Goal: Information Seeking & Learning: Learn about a topic

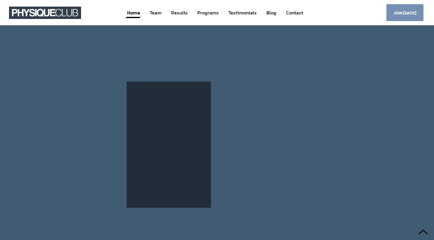
scroll to position [2791, 0]
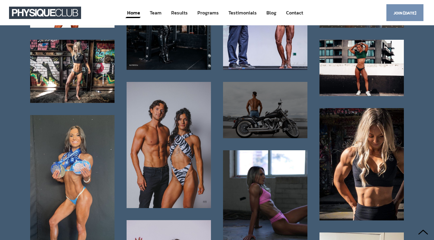
click at [259, 111] on div at bounding box center [265, 110] width 84 height 56
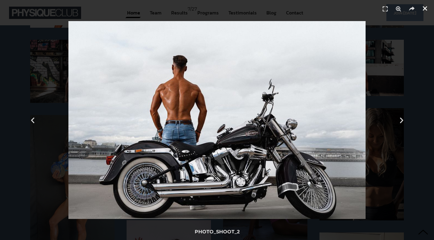
click at [427, 7] on icon "Close (Esc)" at bounding box center [425, 8] width 6 height 6
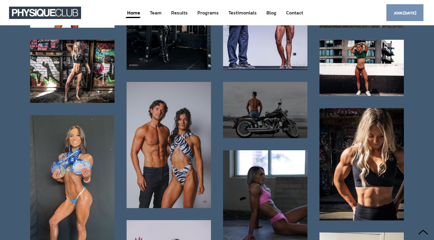
click at [255, 127] on div at bounding box center [265, 110] width 84 height 56
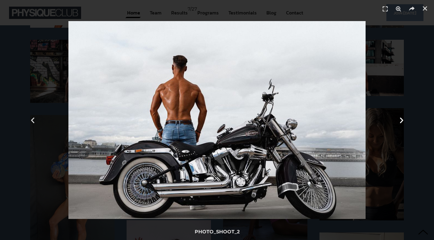
click at [401, 118] on icon "Next slide" at bounding box center [402, 120] width 8 height 8
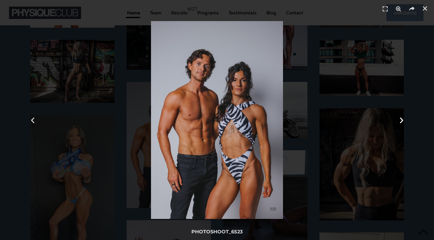
click at [401, 118] on icon "Next slide" at bounding box center [402, 120] width 8 height 8
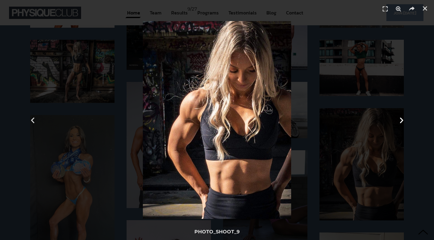
click at [401, 118] on icon "Next slide" at bounding box center [402, 120] width 8 height 8
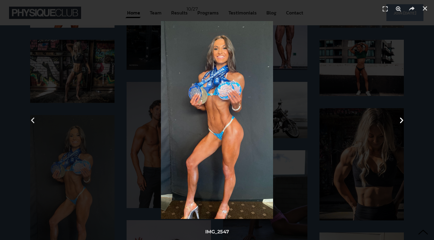
click at [401, 118] on icon "Next slide" at bounding box center [402, 120] width 8 height 8
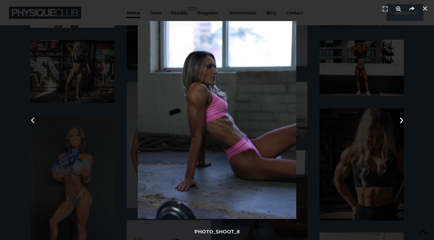
click at [401, 118] on icon "Next slide" at bounding box center [402, 120] width 8 height 8
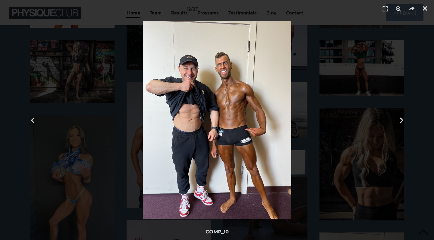
click at [426, 8] on icon "Close (Esc)" at bounding box center [425, 8] width 6 height 6
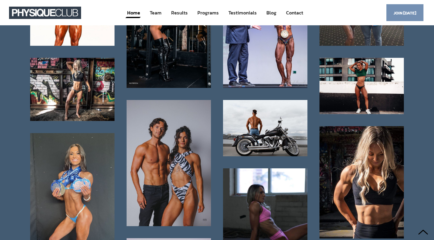
scroll to position [2769, 0]
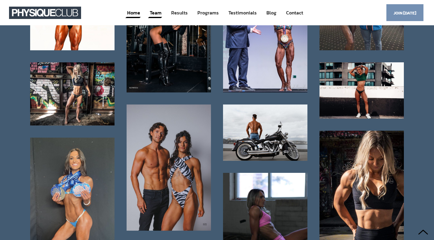
click at [157, 12] on link "Team" at bounding box center [155, 12] width 13 height 11
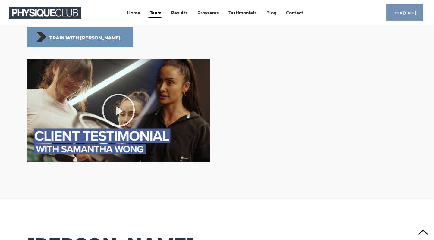
scroll to position [1569, 0]
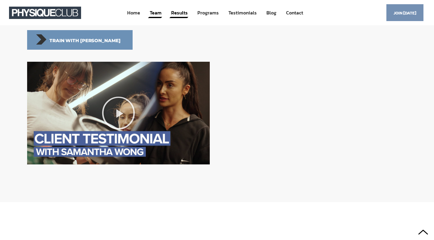
click at [181, 13] on link "Results" at bounding box center [180, 12] width 18 height 11
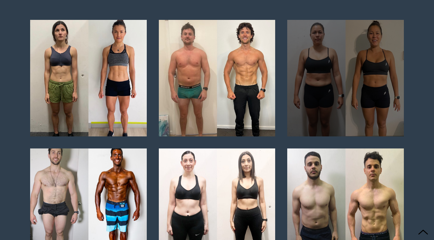
scroll to position [1290, 0]
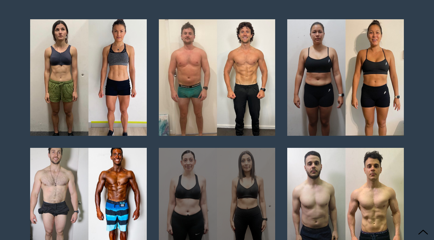
click at [226, 205] on div at bounding box center [217, 206] width 117 height 117
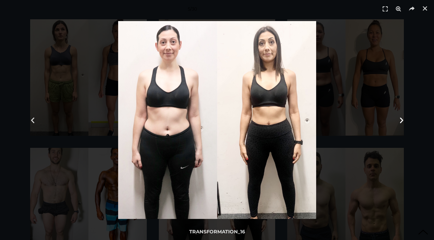
click at [403, 118] on icon "Next slide" at bounding box center [402, 120] width 8 height 8
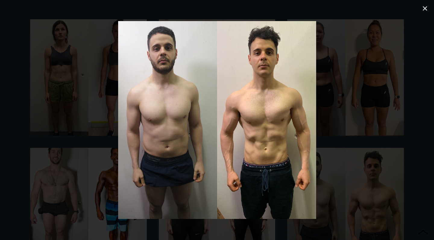
click at [403, 118] on icon "Next slide" at bounding box center [402, 120] width 8 height 8
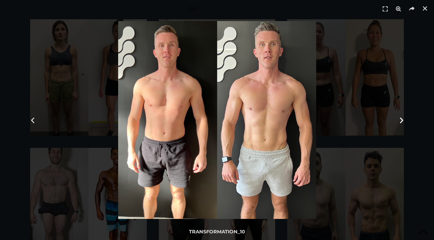
click at [403, 118] on icon "Next slide" at bounding box center [402, 120] width 8 height 8
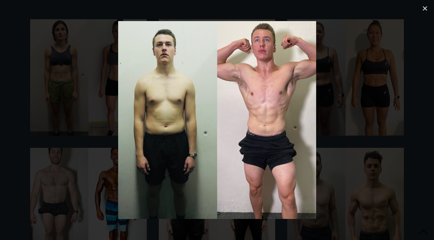
click at [403, 118] on icon "Next slide" at bounding box center [402, 120] width 8 height 8
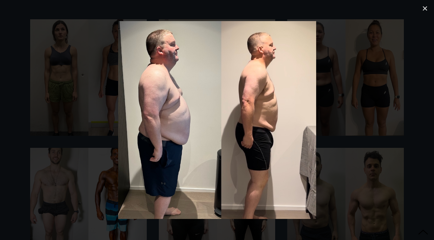
click at [403, 118] on icon "Next slide" at bounding box center [402, 120] width 8 height 8
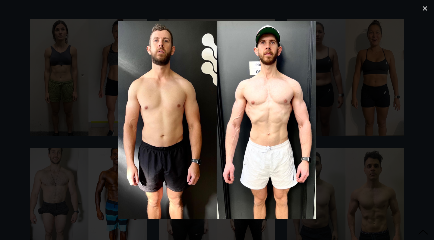
click at [403, 118] on icon "Next slide" at bounding box center [402, 120] width 8 height 8
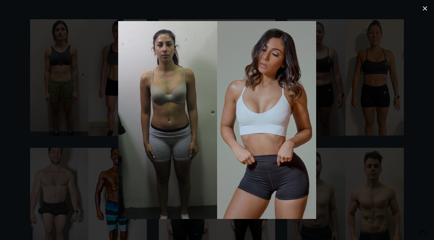
click at [403, 118] on icon "Next slide" at bounding box center [402, 120] width 8 height 8
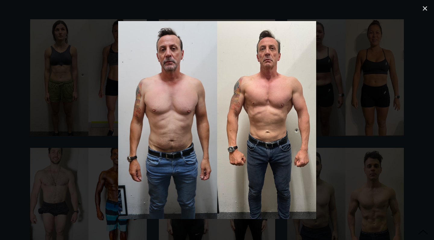
click at [403, 118] on icon "Next slide" at bounding box center [402, 120] width 8 height 8
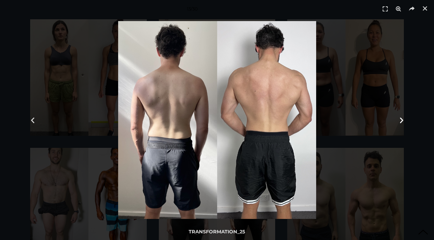
click at [403, 118] on icon "Next slide" at bounding box center [402, 120] width 8 height 8
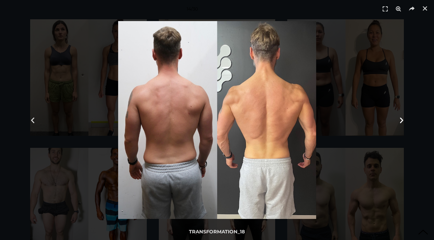
click at [403, 118] on icon "Next slide" at bounding box center [402, 120] width 8 height 8
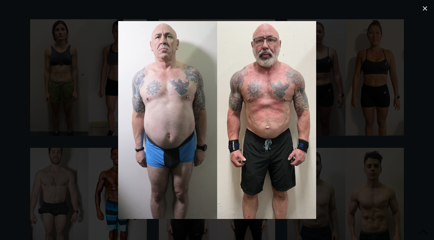
click at [403, 118] on icon "Next slide" at bounding box center [402, 120] width 8 height 8
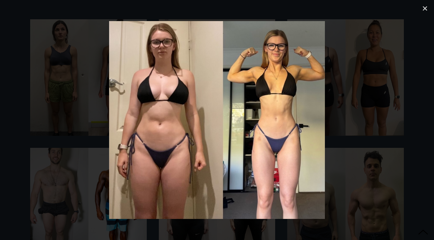
click at [403, 118] on icon "Next slide" at bounding box center [402, 120] width 8 height 8
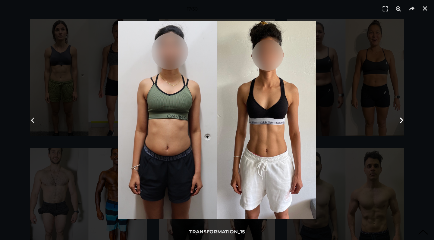
click at [403, 118] on icon "Next slide" at bounding box center [402, 120] width 8 height 8
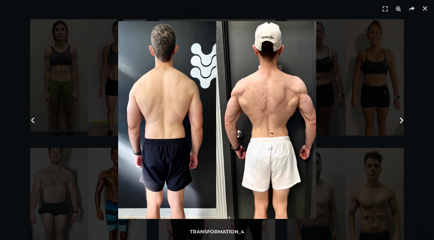
click at [403, 118] on icon "Next slide" at bounding box center [402, 120] width 8 height 8
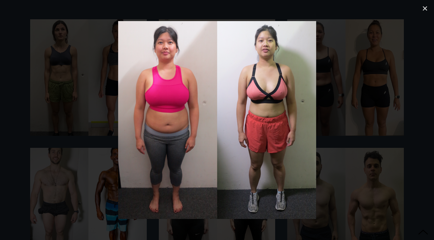
click at [403, 118] on icon "Next slide" at bounding box center [402, 120] width 8 height 8
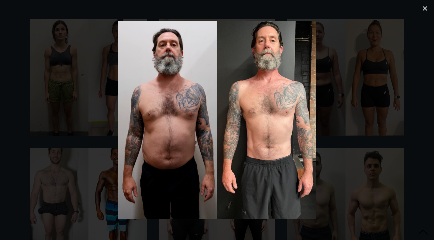
click at [403, 118] on icon "Next slide" at bounding box center [402, 120] width 8 height 8
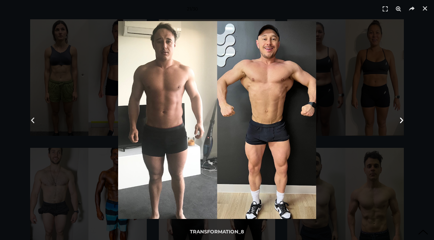
click at [403, 118] on icon "Next slide" at bounding box center [402, 120] width 8 height 8
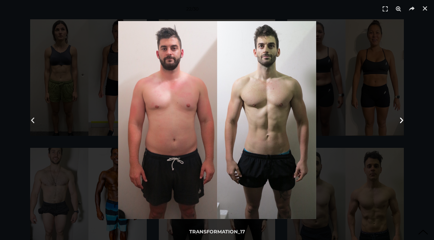
click at [403, 118] on icon "Next slide" at bounding box center [402, 120] width 8 height 8
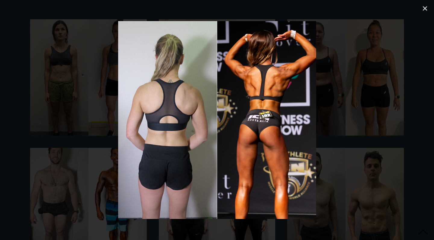
click at [403, 118] on icon "Next slide" at bounding box center [402, 120] width 8 height 8
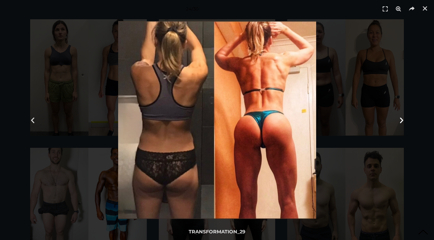
click at [403, 118] on icon "Next slide" at bounding box center [402, 120] width 8 height 8
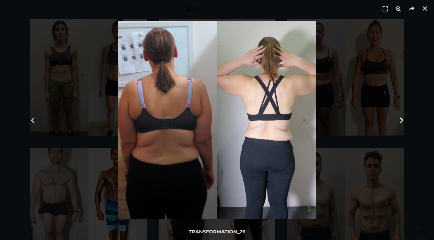
click at [403, 118] on icon "Next slide" at bounding box center [402, 120] width 8 height 8
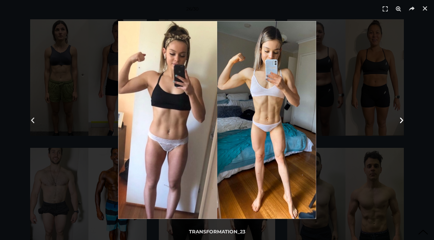
click at [403, 118] on icon "Next slide" at bounding box center [402, 120] width 8 height 8
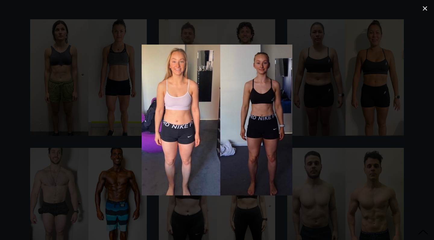
click at [403, 118] on icon "Next slide" at bounding box center [402, 120] width 8 height 8
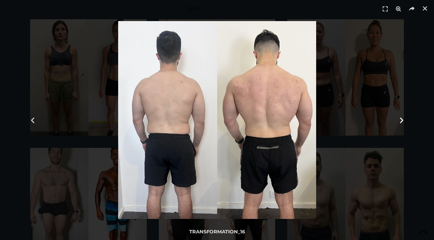
click at [403, 118] on icon "Next slide" at bounding box center [402, 120] width 8 height 8
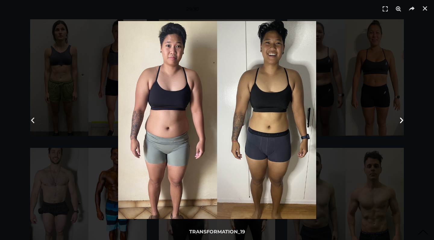
click at [403, 118] on icon "Next slide" at bounding box center [402, 120] width 8 height 8
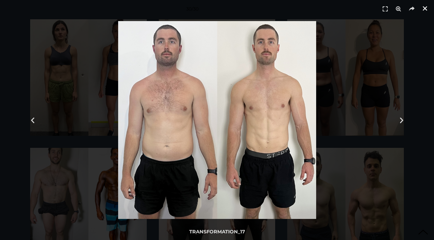
click at [425, 8] on icon "Close (Esc)" at bounding box center [425, 8] width 6 height 6
